Goal: Information Seeking & Learning: Learn about a topic

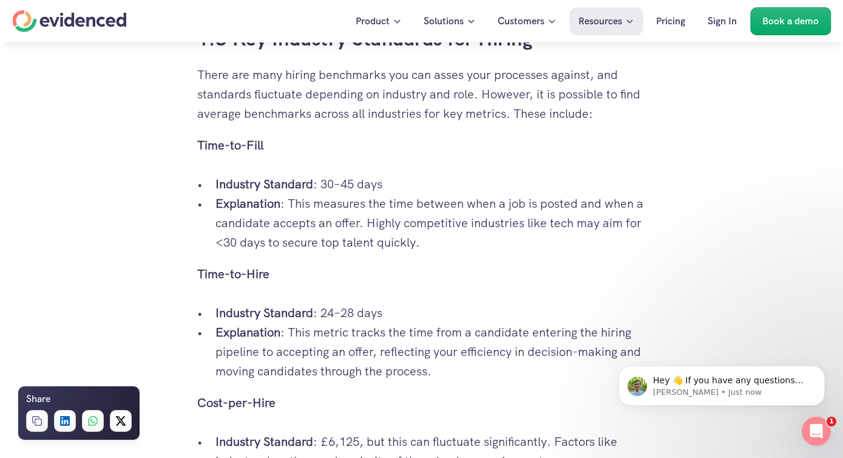
scroll to position [1342, 0]
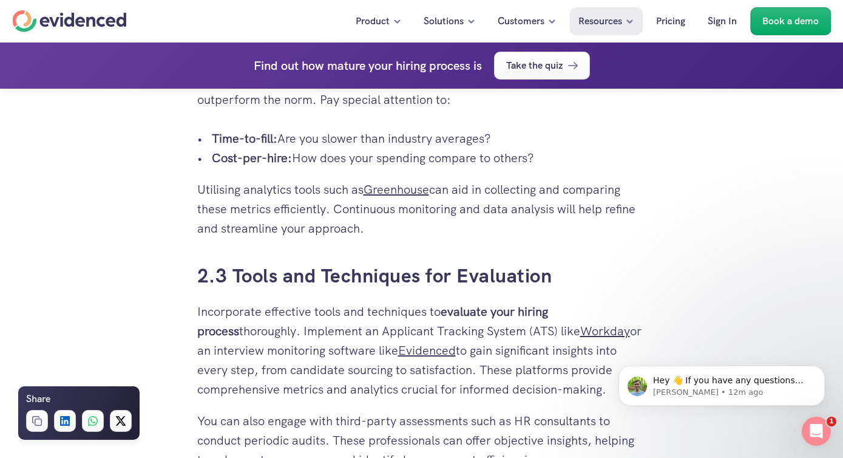
scroll to position [3426, 0]
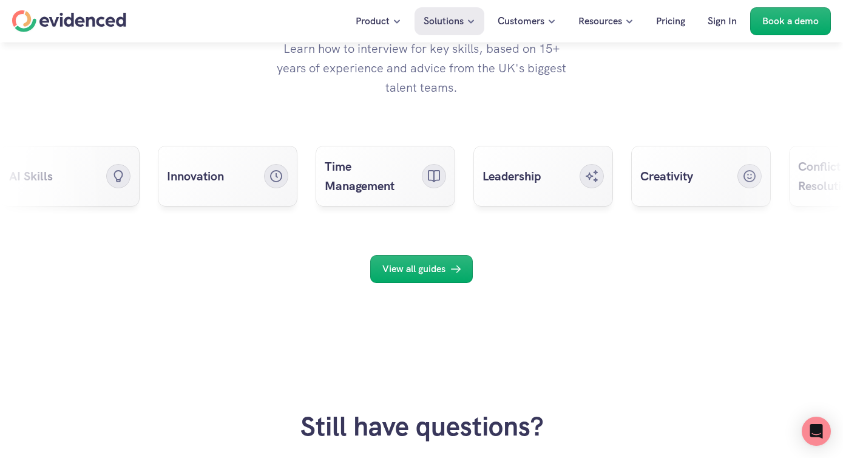
scroll to position [3780, 0]
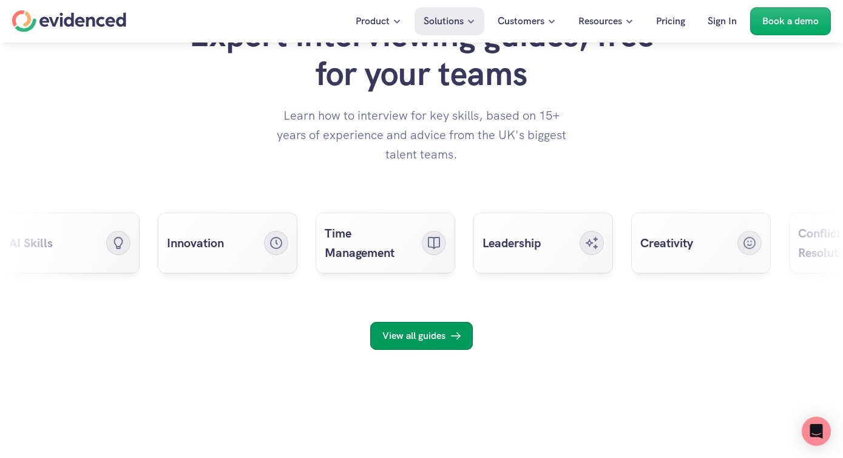
click at [431, 336] on p "View all guides" at bounding box center [413, 336] width 63 height 16
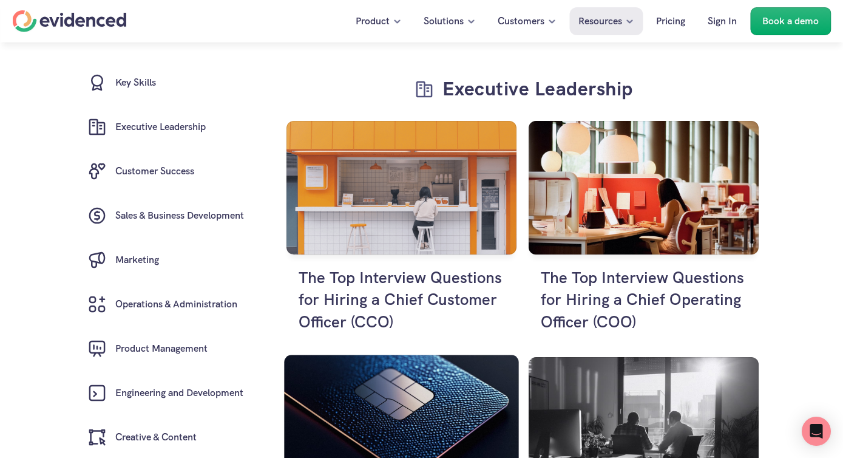
scroll to position [2201, 0]
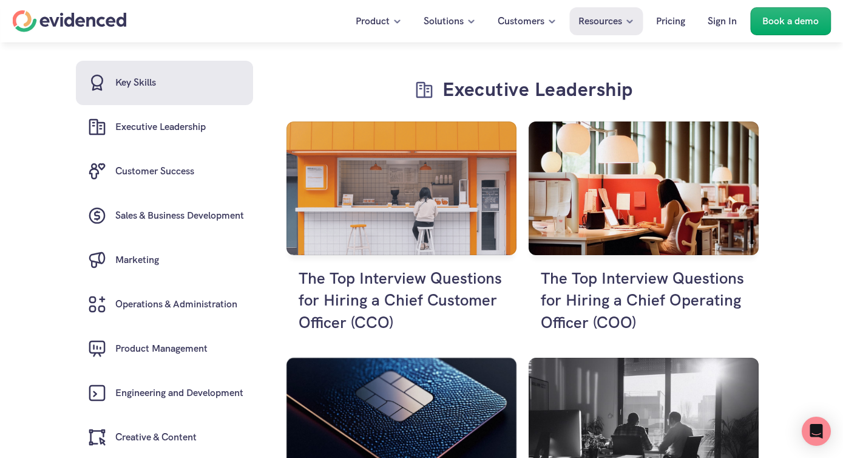
click at [151, 84] on h6 "Key Skills" at bounding box center [135, 83] width 41 height 16
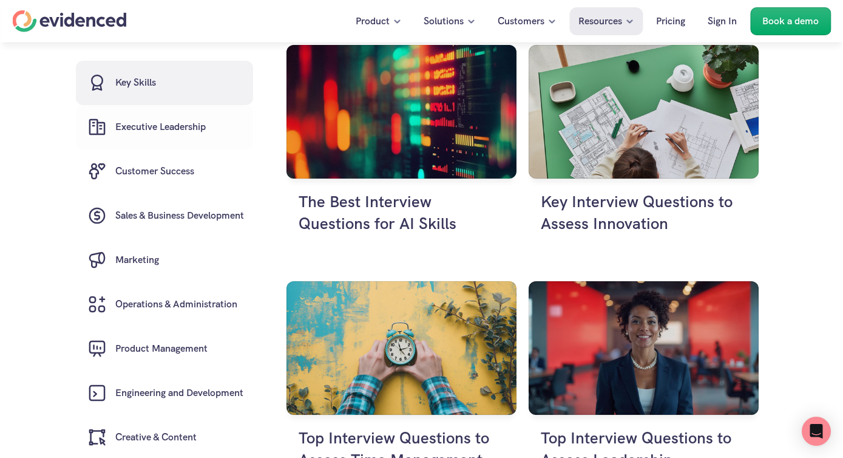
scroll to position [324, 0]
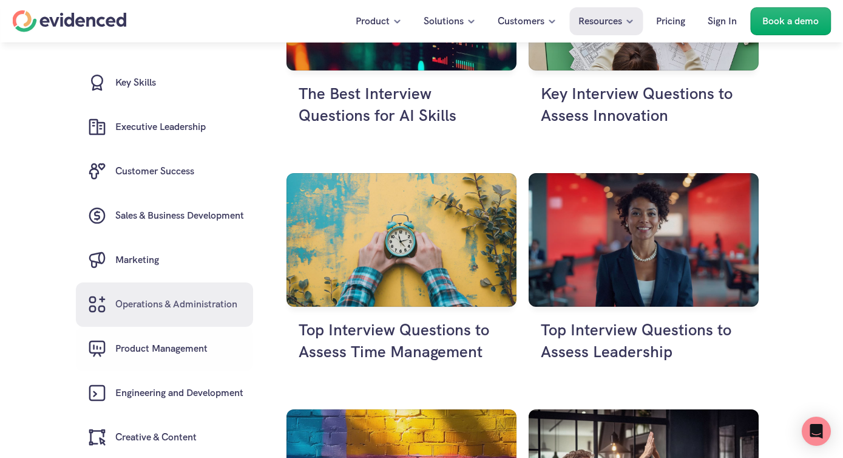
click at [180, 312] on h6 "Operations & Administration" at bounding box center [176, 305] width 122 height 16
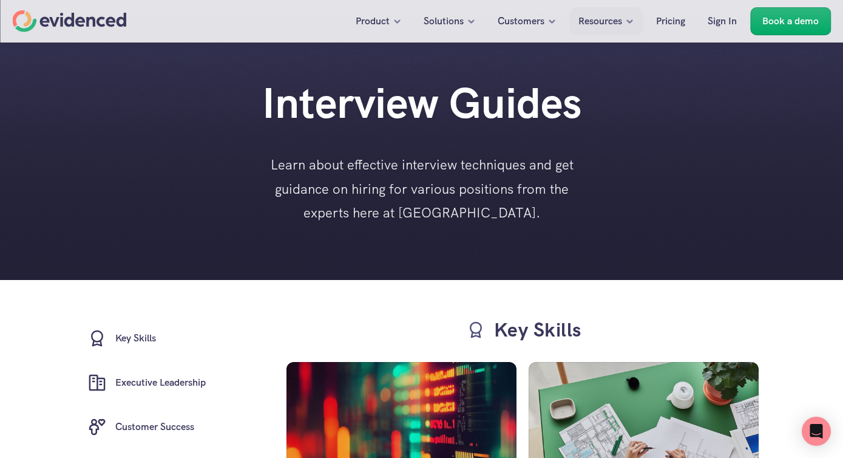
scroll to position [14, 0]
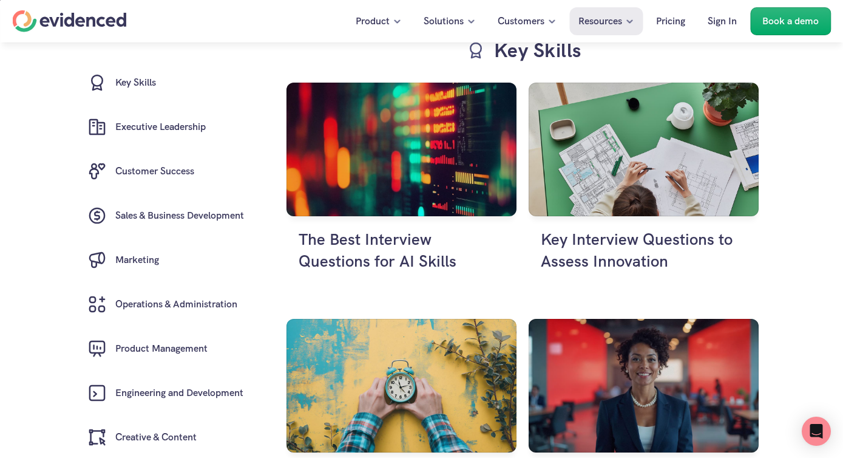
scroll to position [221, 0]
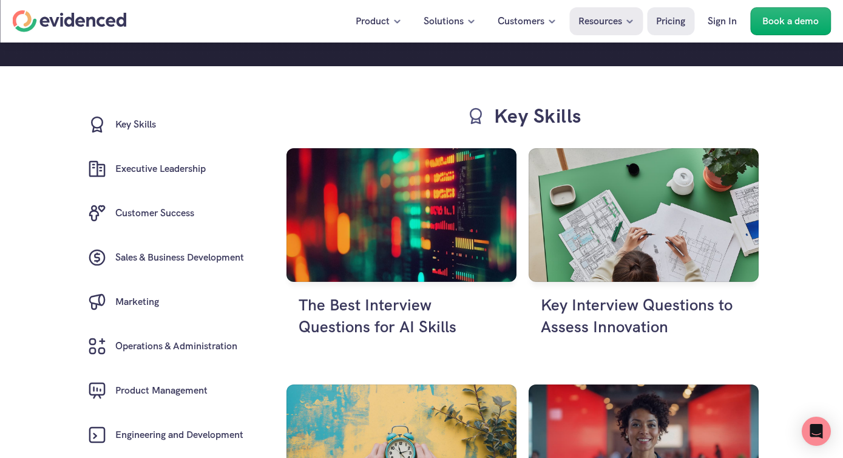
click at [671, 21] on p "Pricing" at bounding box center [670, 21] width 29 height 16
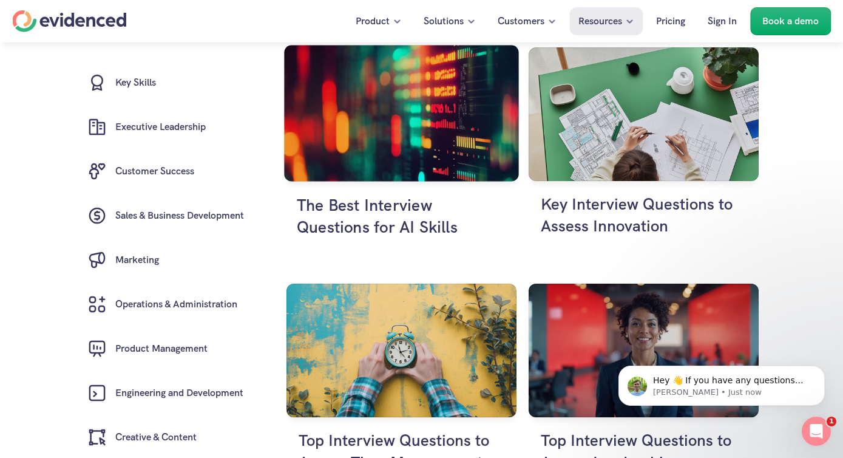
scroll to position [321, 0]
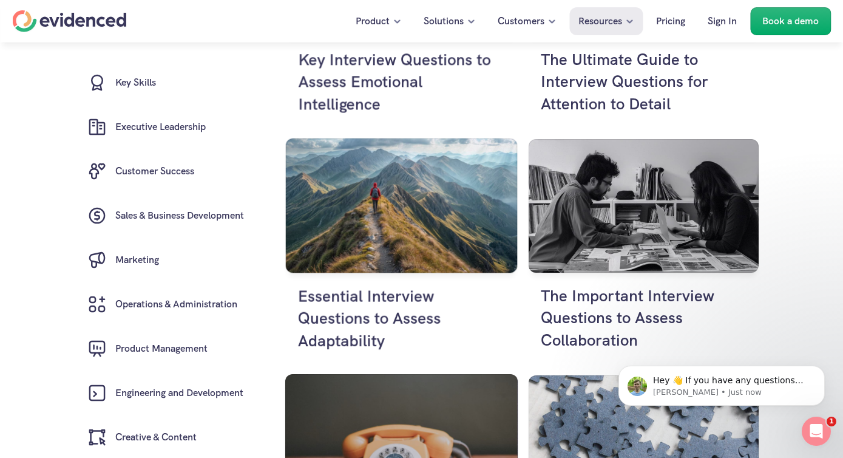
scroll to position [1528, 0]
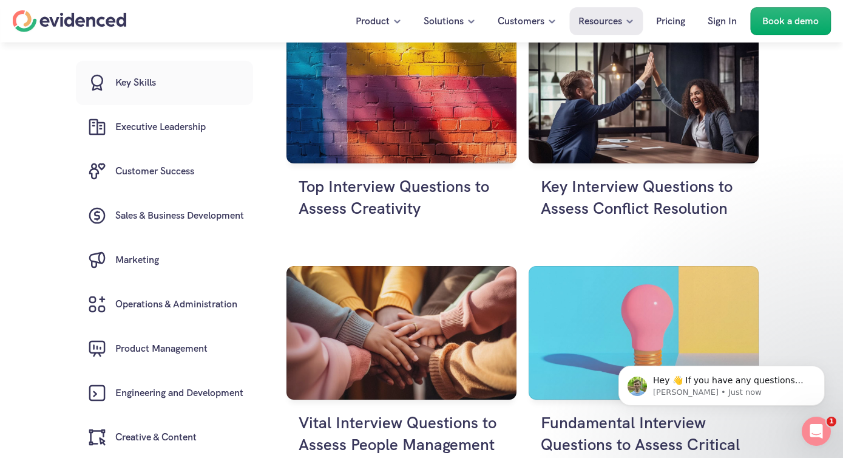
scroll to position [0, 0]
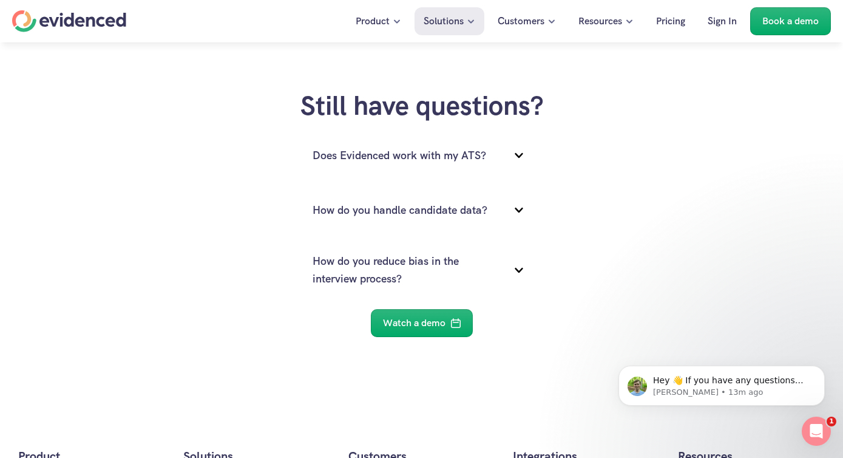
scroll to position [4179, 0]
